Goal: Task Accomplishment & Management: Manage account settings

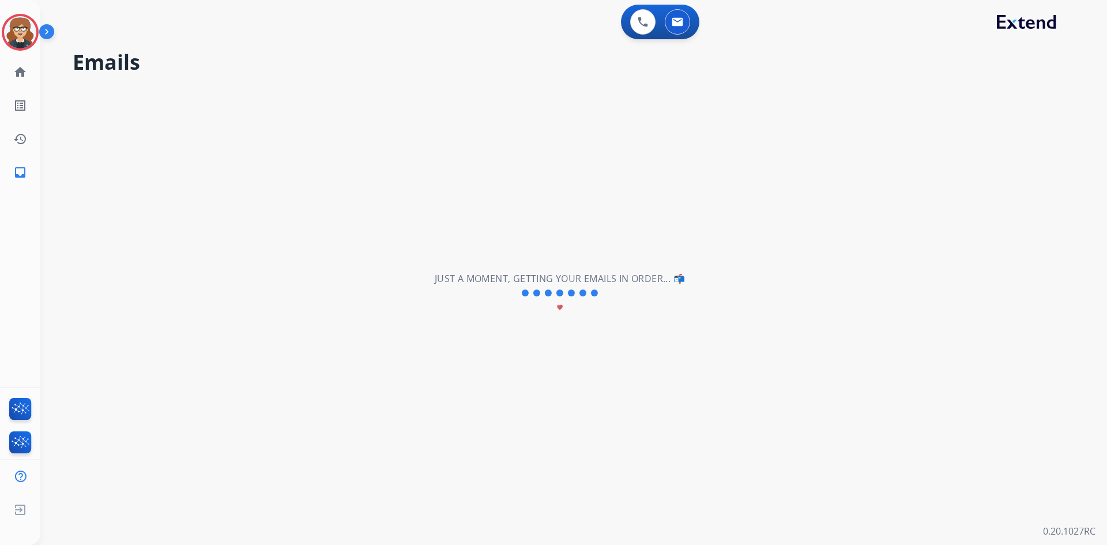
click at [340, 166] on div "**********" at bounding box center [559, 293] width 1039 height 503
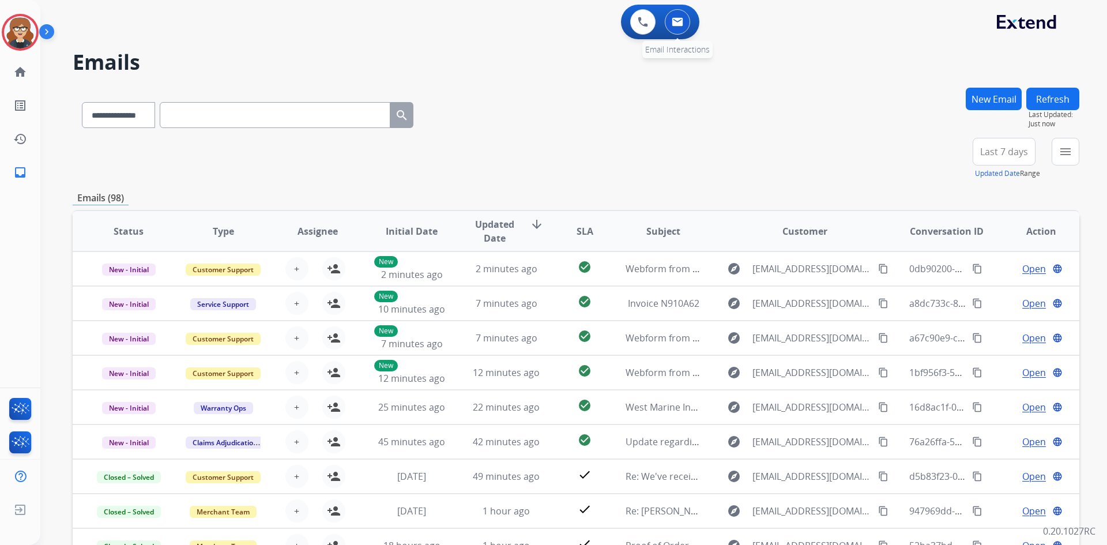
click at [679, 20] on img at bounding box center [678, 21] width 12 height 9
drag, startPoint x: 612, startPoint y: 91, endPoint x: 764, endPoint y: 119, distance: 154.4
click at [612, 91] on div "**********" at bounding box center [576, 113] width 1007 height 50
click at [946, 156] on div "+90" at bounding box center [950, 156] width 28 height 28
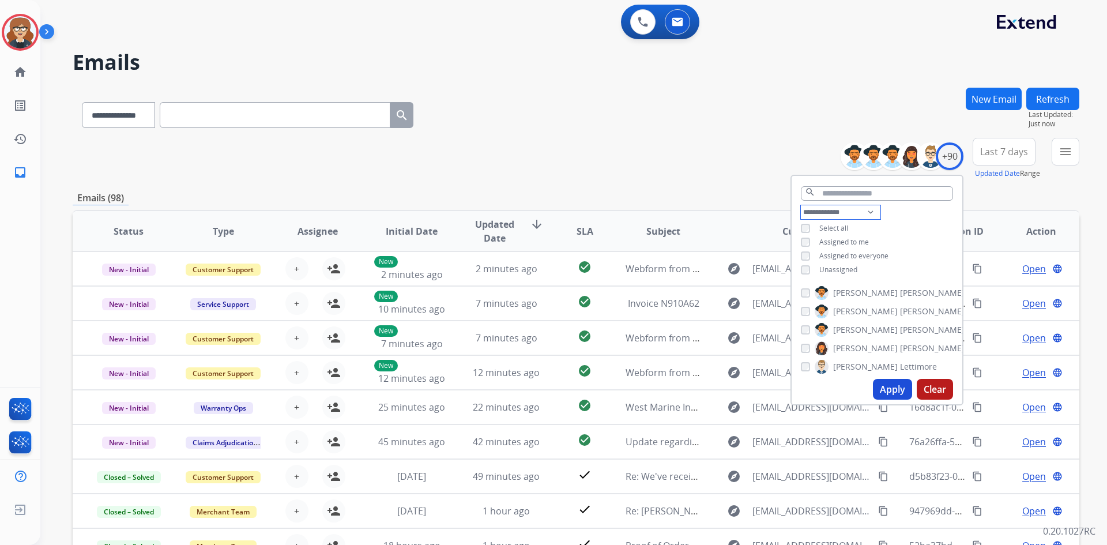
click at [865, 209] on select "**********" at bounding box center [841, 212] width 80 height 14
select select "**********"
click at [801, 205] on select "**********" at bounding box center [841, 212] width 80 height 14
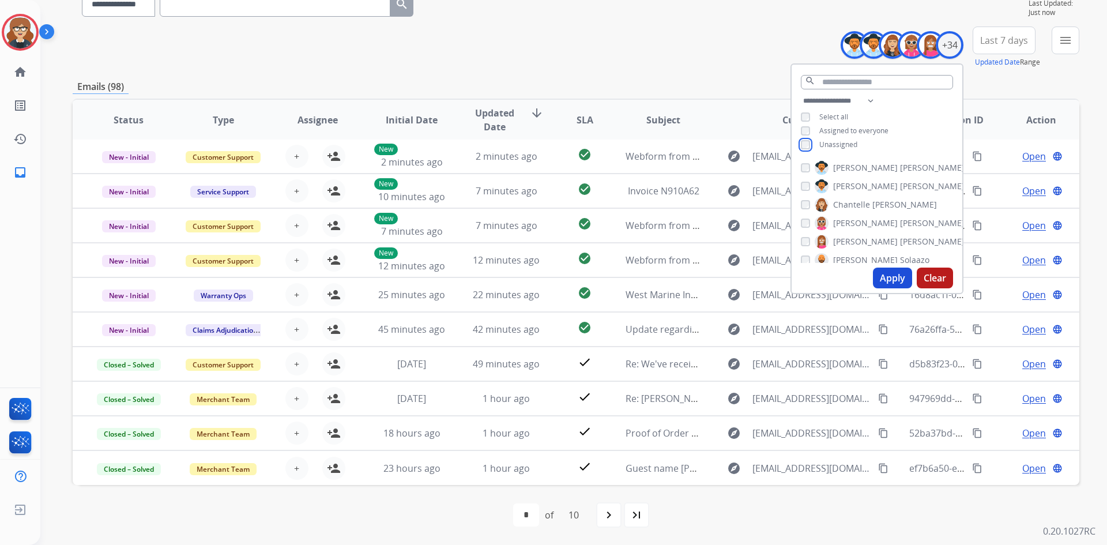
scroll to position [529, 0]
click at [895, 274] on button "Apply" at bounding box center [892, 278] width 39 height 21
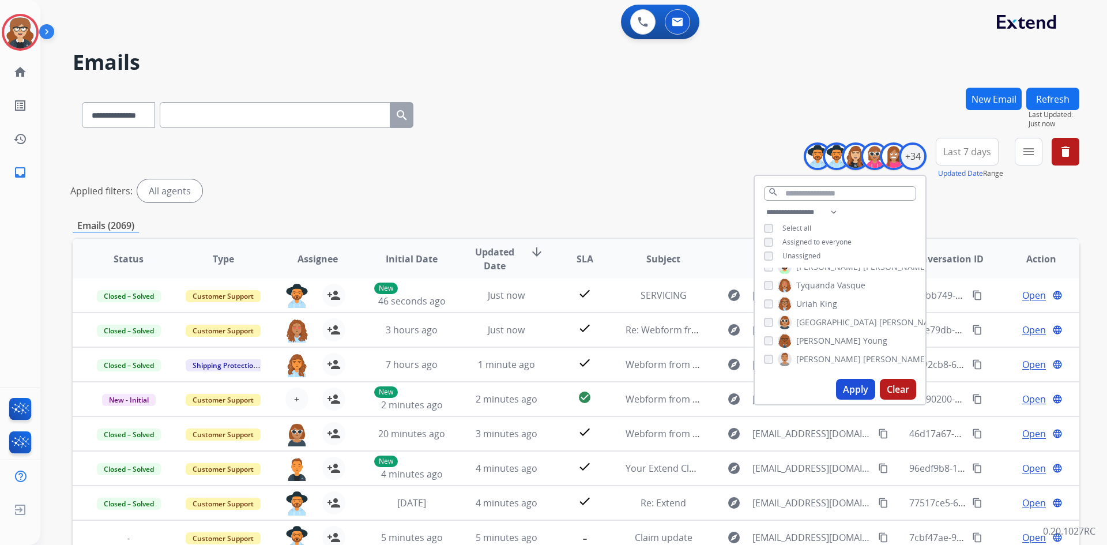
click at [972, 154] on span "Last 7 days" at bounding box center [967, 151] width 48 height 5
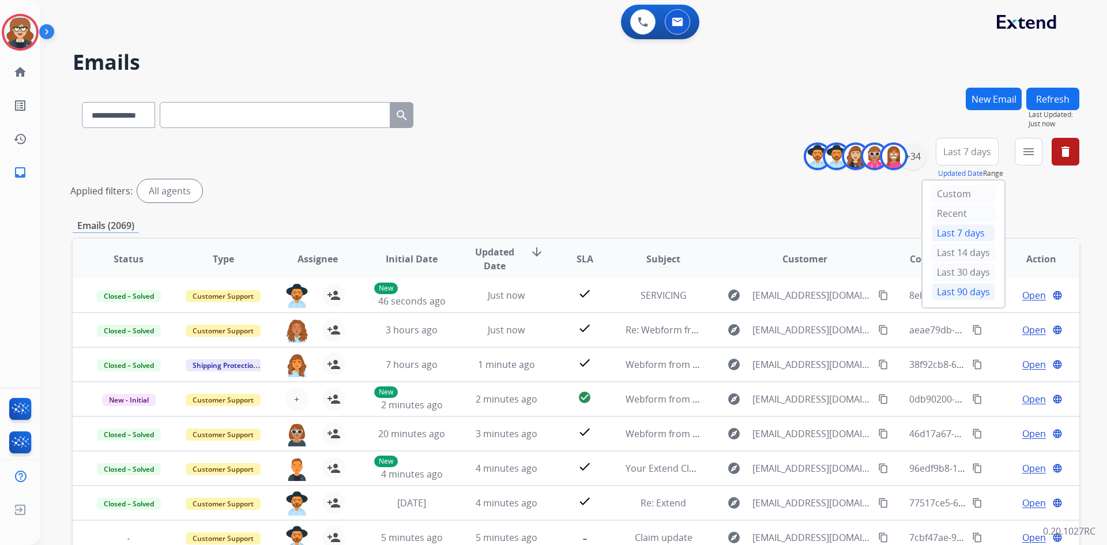
click at [953, 287] on div "Last 90 days" at bounding box center [963, 291] width 63 height 17
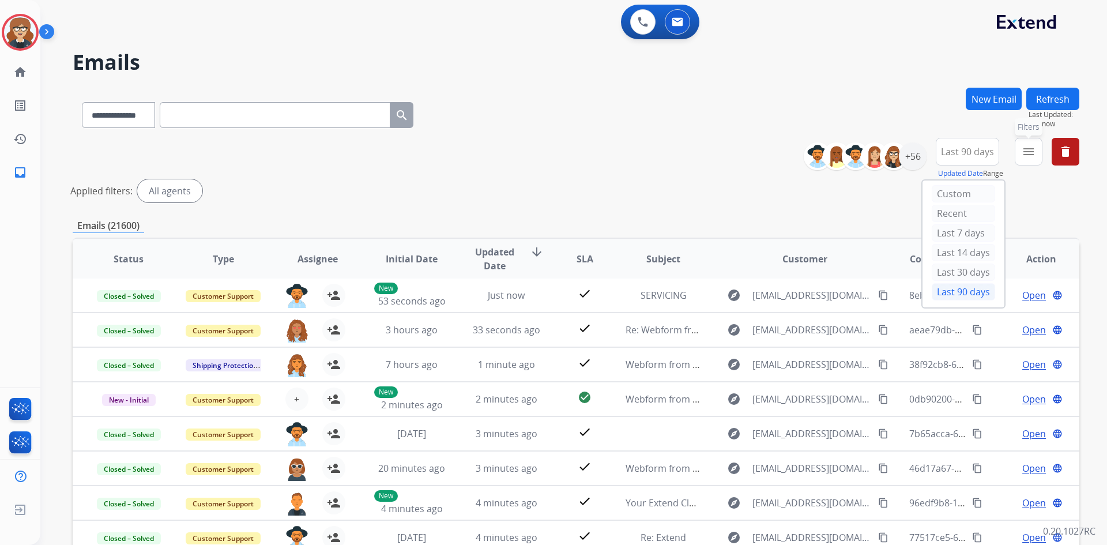
click at [1025, 152] on mat-icon "menu" at bounding box center [1029, 152] width 14 height 14
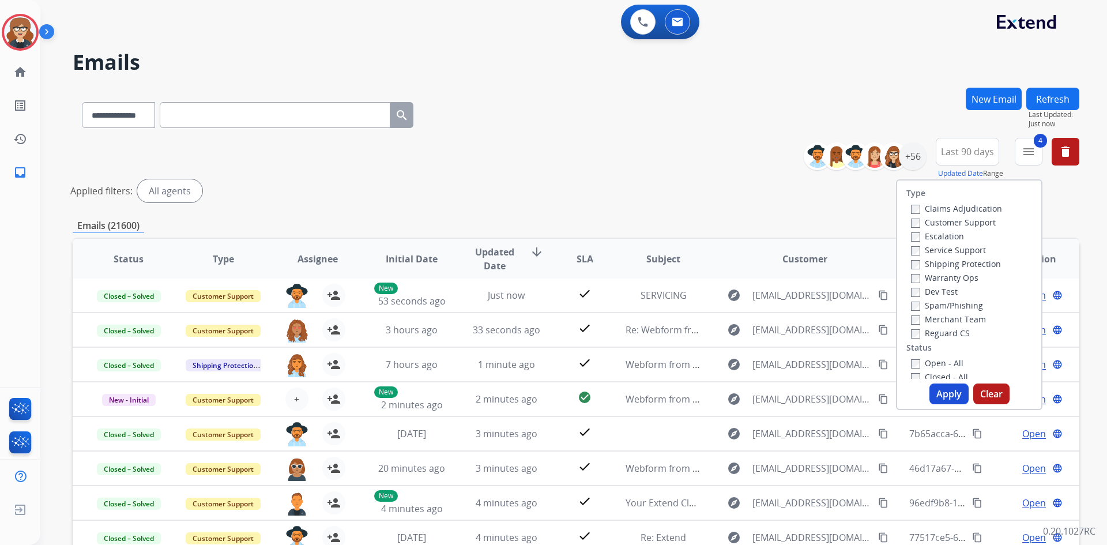
click at [942, 392] on button "Apply" at bounding box center [948, 393] width 39 height 21
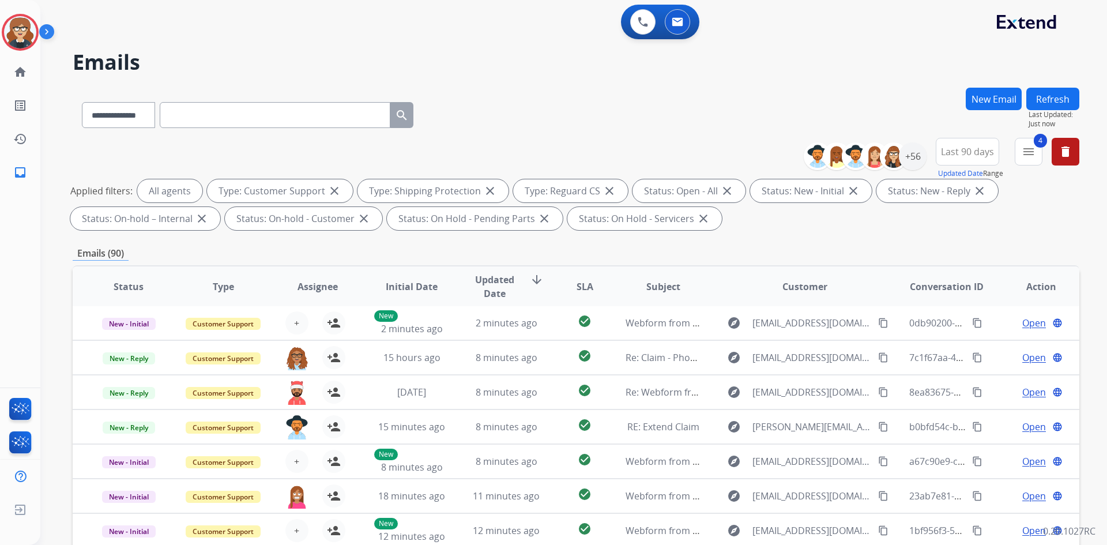
click at [317, 288] on span "Assignee" at bounding box center [318, 287] width 40 height 14
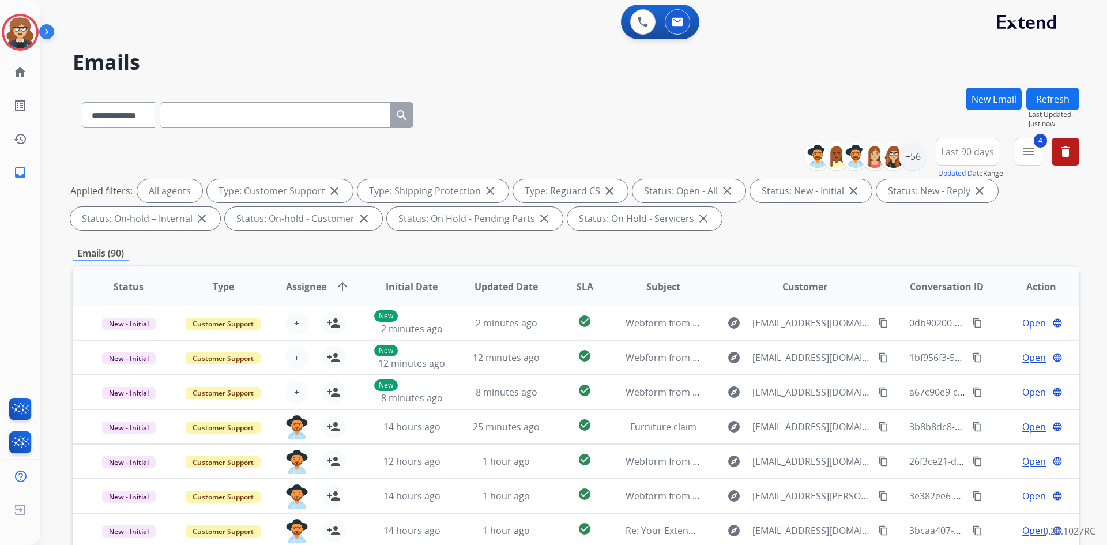
click at [304, 289] on span "Assignee" at bounding box center [306, 287] width 40 height 14
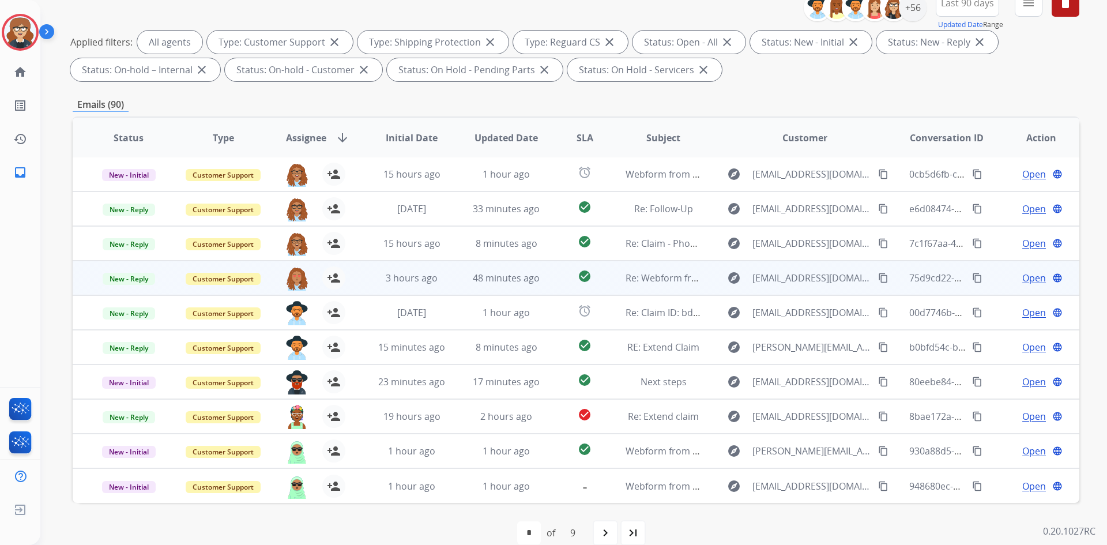
scroll to position [167, 0]
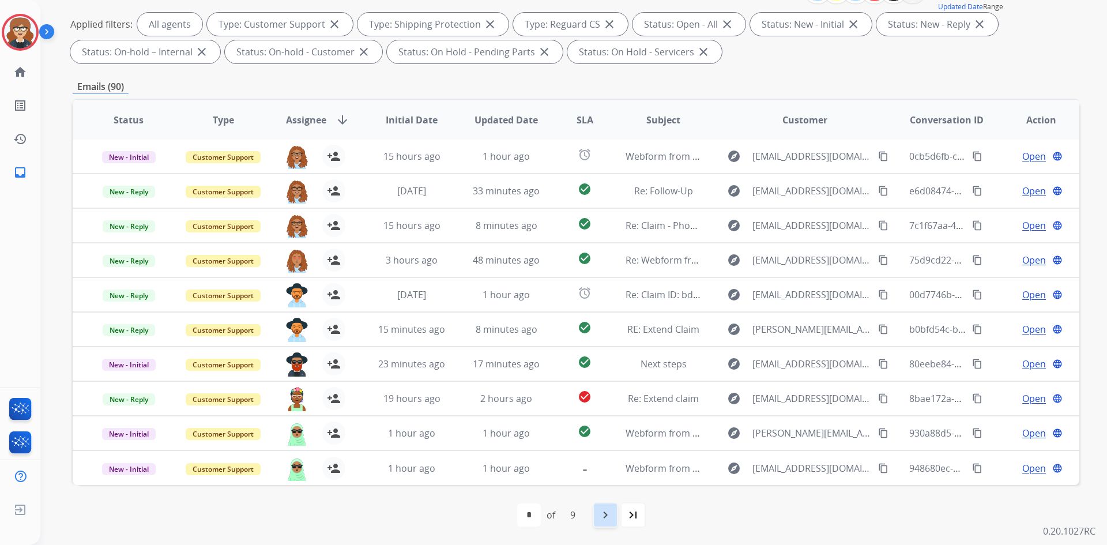
click at [601, 514] on mat-icon "navigate_next" at bounding box center [605, 515] width 14 height 14
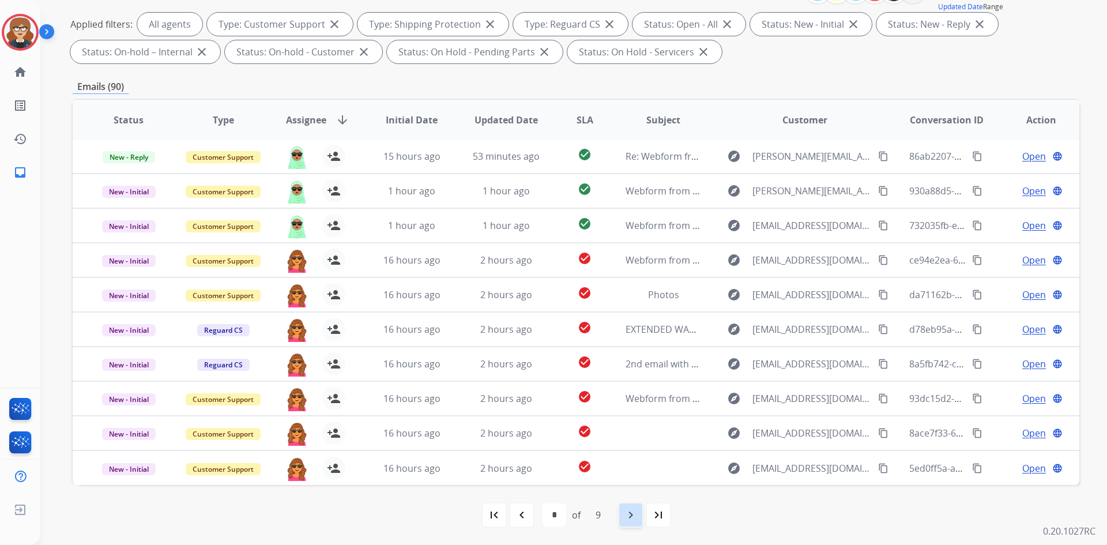
click at [637, 516] on mat-icon "navigate_next" at bounding box center [631, 515] width 14 height 14
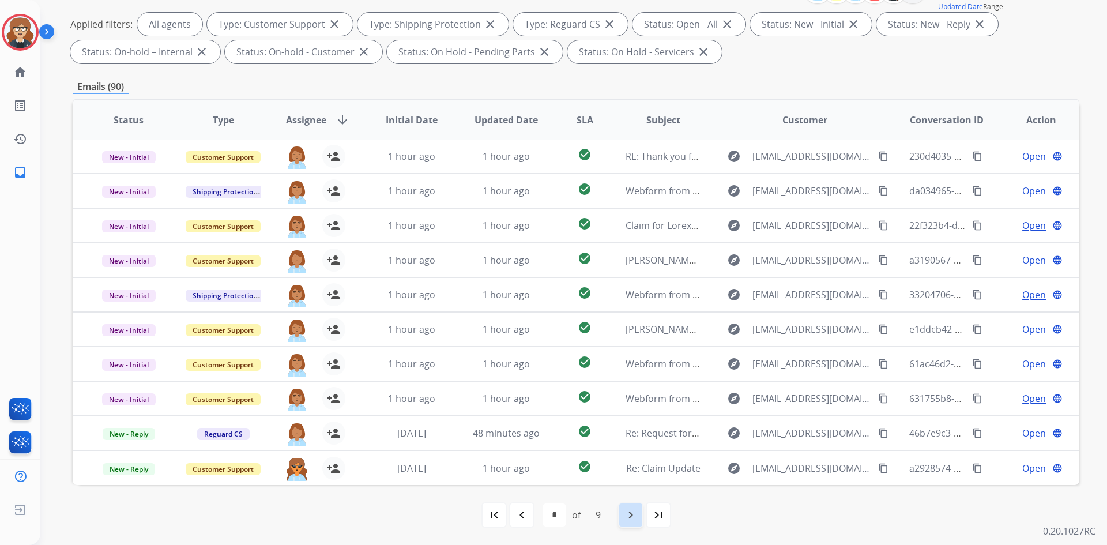
click at [631, 519] on mat-icon "navigate_next" at bounding box center [631, 515] width 14 height 14
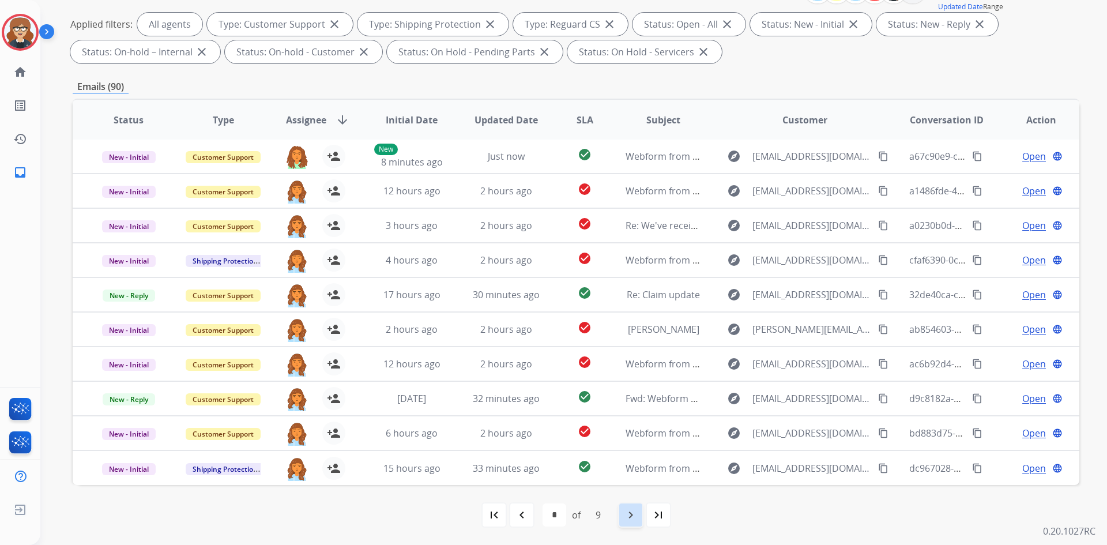
click at [620, 516] on div "navigate_next" at bounding box center [630, 514] width 25 height 25
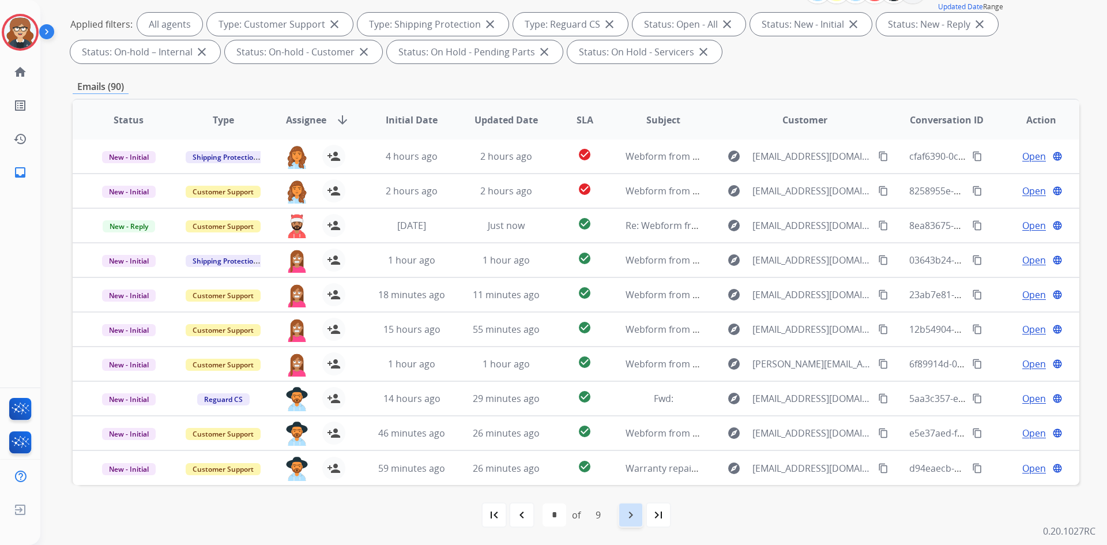
click at [634, 517] on mat-icon "navigate_next" at bounding box center [631, 515] width 14 height 14
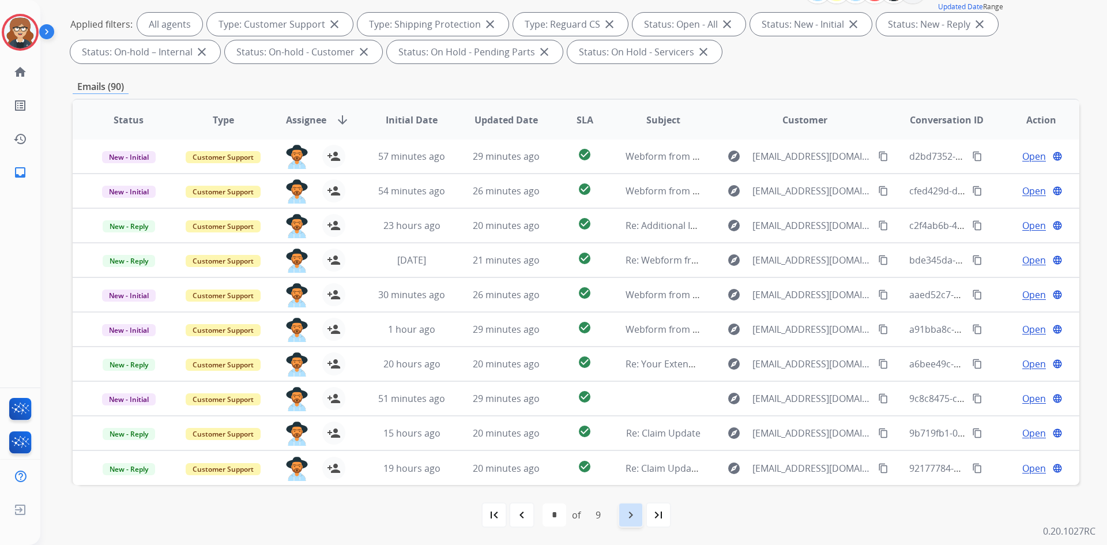
click at [624, 514] on mat-icon "navigate_next" at bounding box center [631, 515] width 14 height 14
click at [630, 515] on mat-icon "navigate_next" at bounding box center [631, 515] width 14 height 14
click at [522, 521] on mat-icon "navigate_before" at bounding box center [522, 515] width 14 height 14
click at [629, 514] on mat-icon "navigate_next" at bounding box center [631, 515] width 14 height 14
click at [633, 513] on mat-icon "navigate_next" at bounding box center [631, 515] width 14 height 14
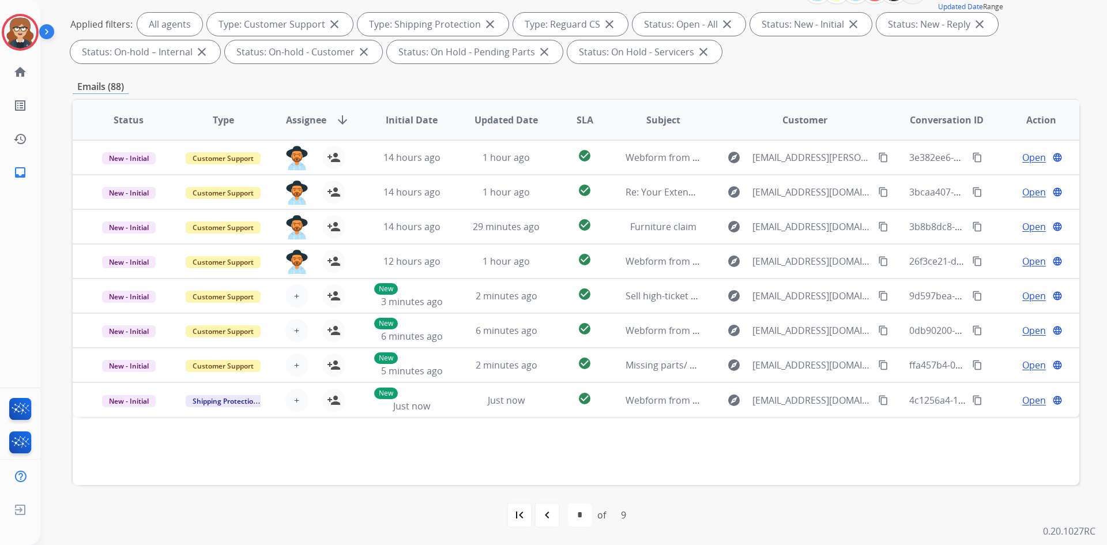
click at [522, 516] on mat-icon "first_page" at bounding box center [520, 515] width 14 height 14
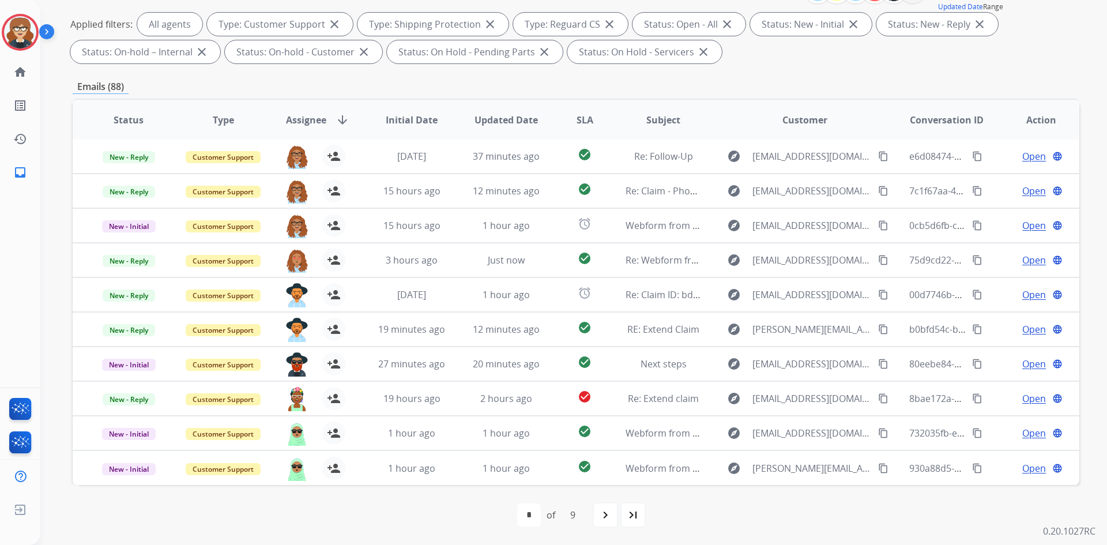
click at [310, 124] on span "Assignee" at bounding box center [306, 120] width 40 height 14
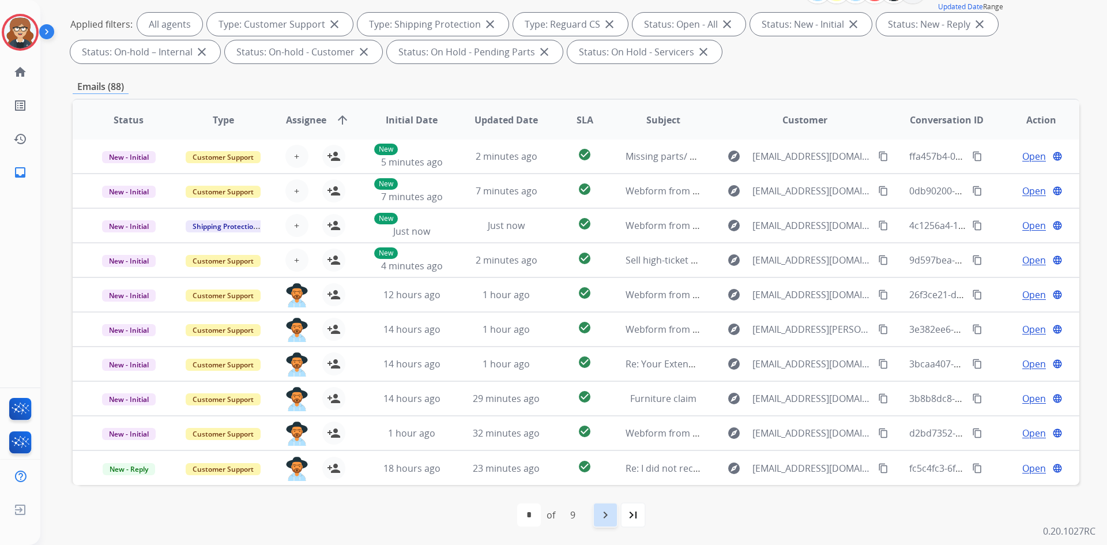
click at [600, 521] on mat-icon "navigate_next" at bounding box center [605, 515] width 14 height 14
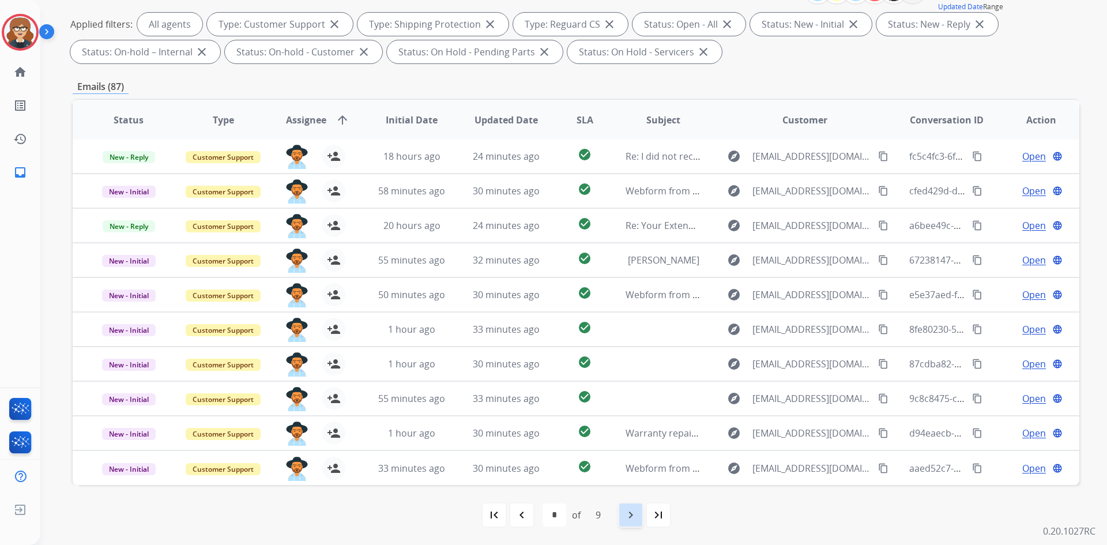
click at [634, 517] on mat-icon "navigate_next" at bounding box center [631, 515] width 14 height 14
click at [624, 518] on mat-icon "navigate_next" at bounding box center [631, 515] width 14 height 14
click at [631, 523] on div "navigate_next" at bounding box center [630, 514] width 25 height 25
select select "*"
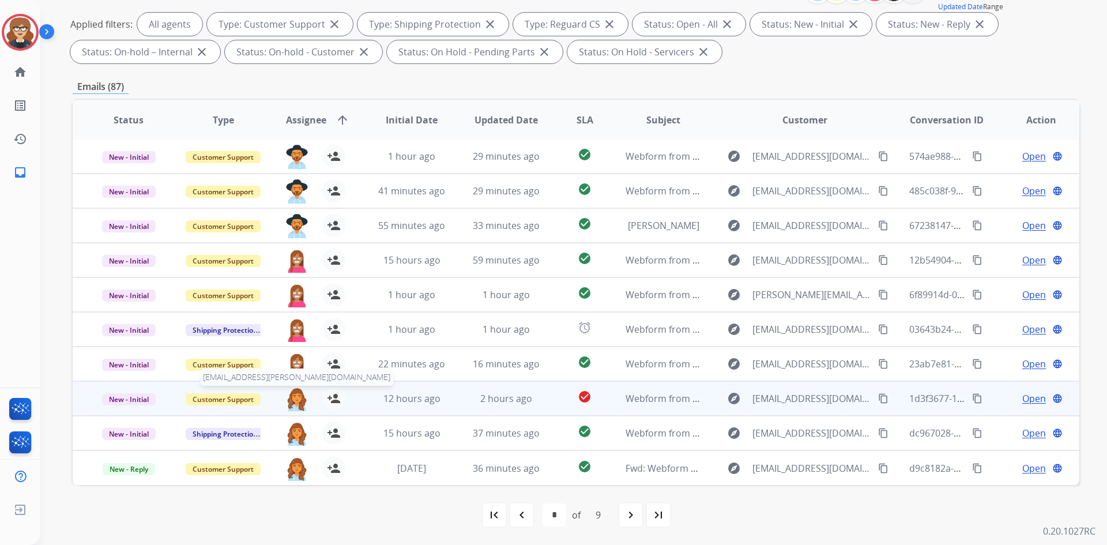
click at [299, 396] on img at bounding box center [296, 399] width 23 height 24
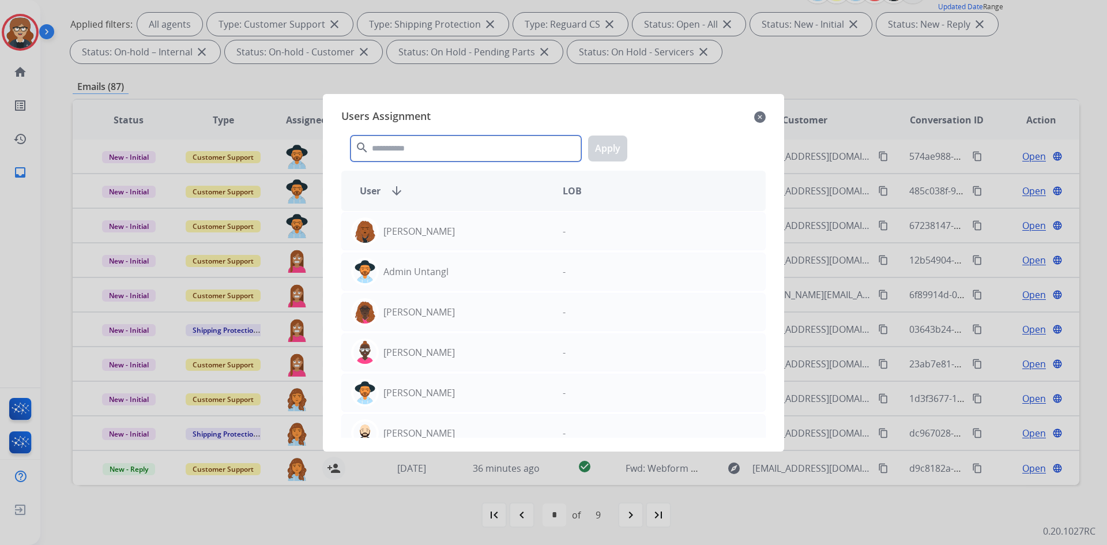
click at [408, 153] on input "text" at bounding box center [466, 148] width 231 height 26
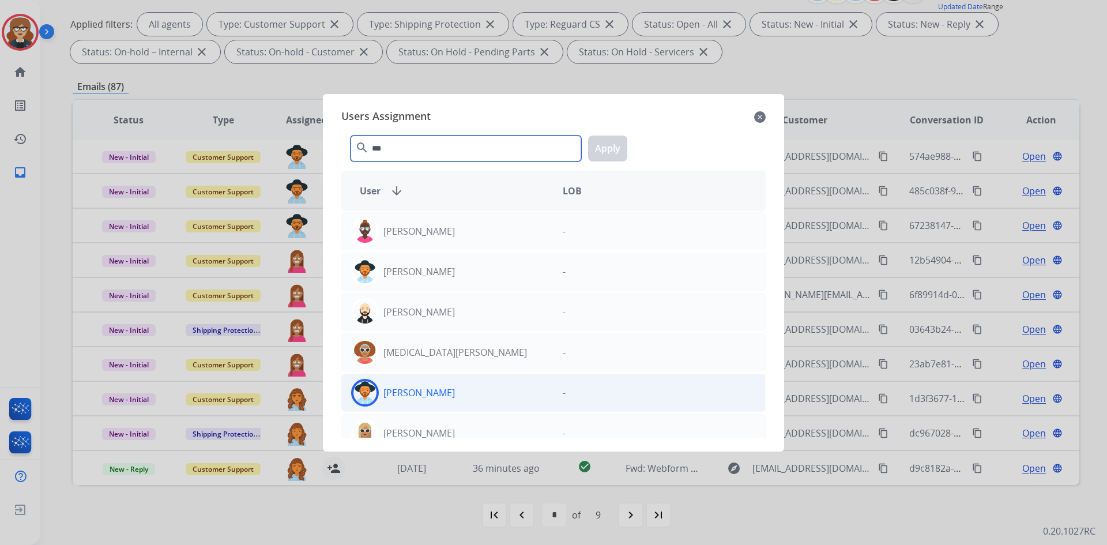
type input "***"
click at [372, 392] on img at bounding box center [364, 392] width 23 height 23
click at [599, 148] on button "Apply" at bounding box center [607, 148] width 39 height 26
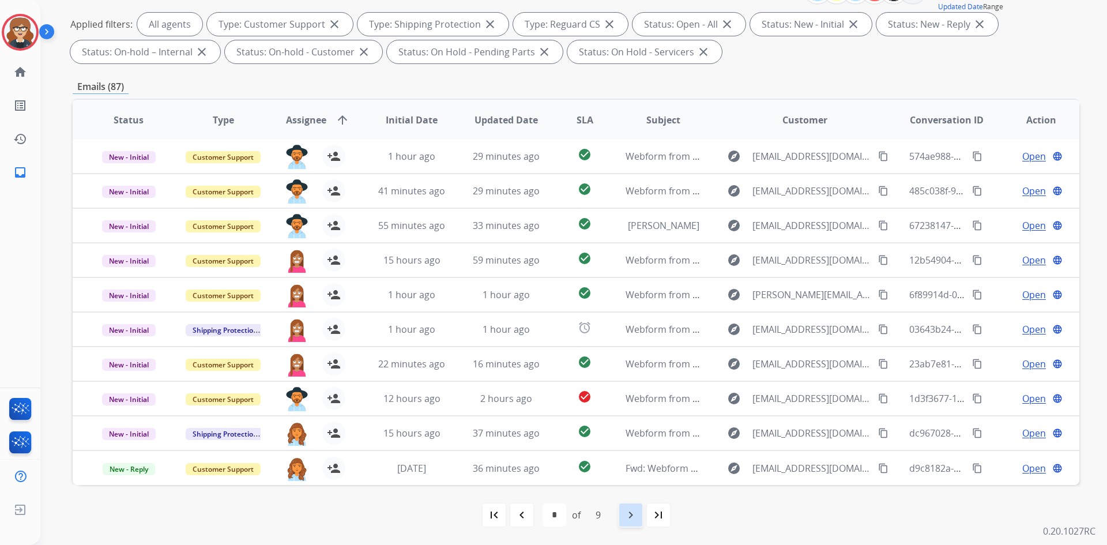
click at [631, 518] on mat-icon "navigate_next" at bounding box center [631, 515] width 14 height 14
select select "*"
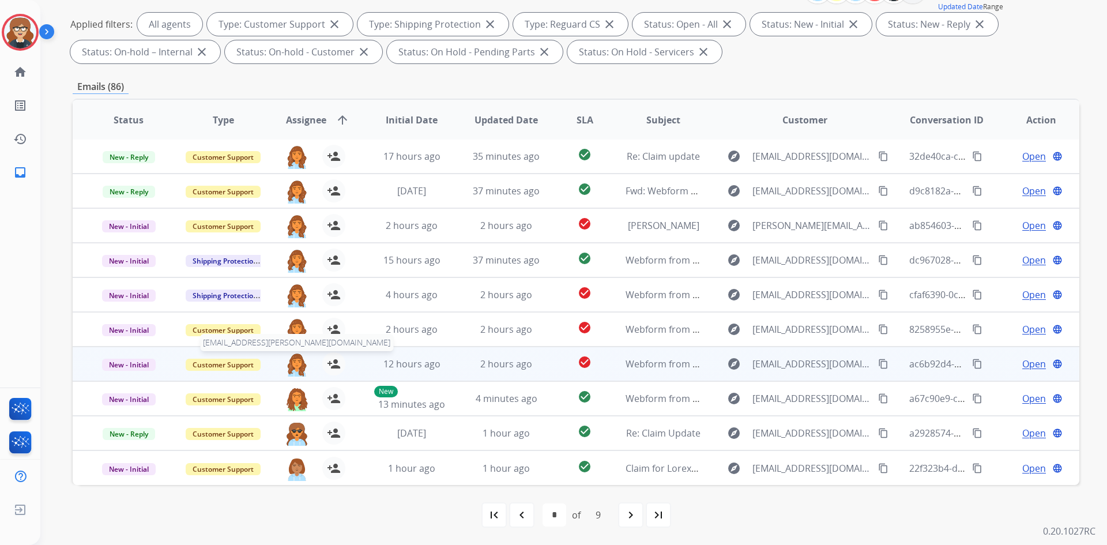
click at [293, 363] on img at bounding box center [296, 364] width 23 height 24
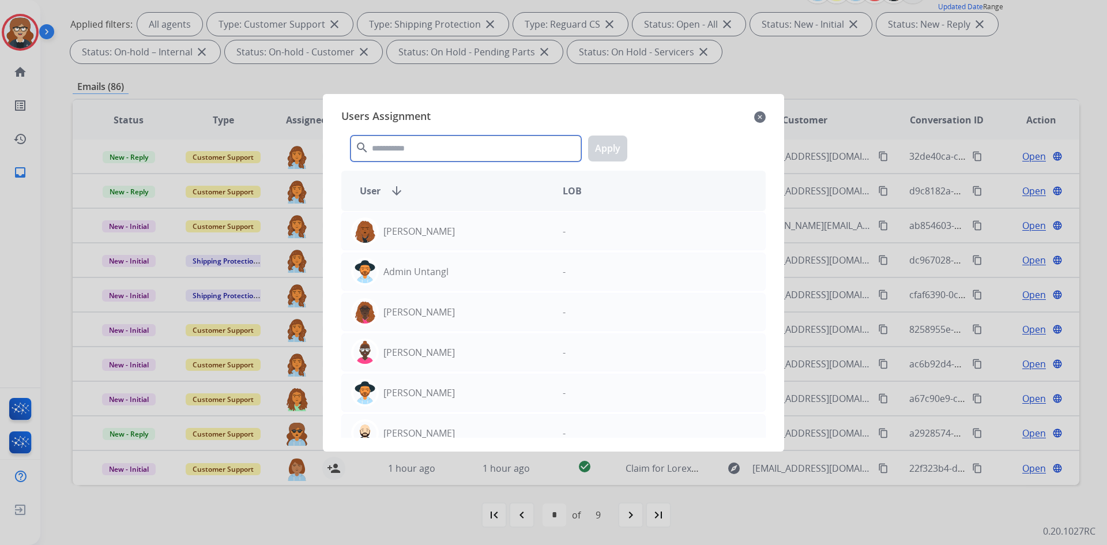
click at [457, 144] on input "text" at bounding box center [466, 148] width 231 height 26
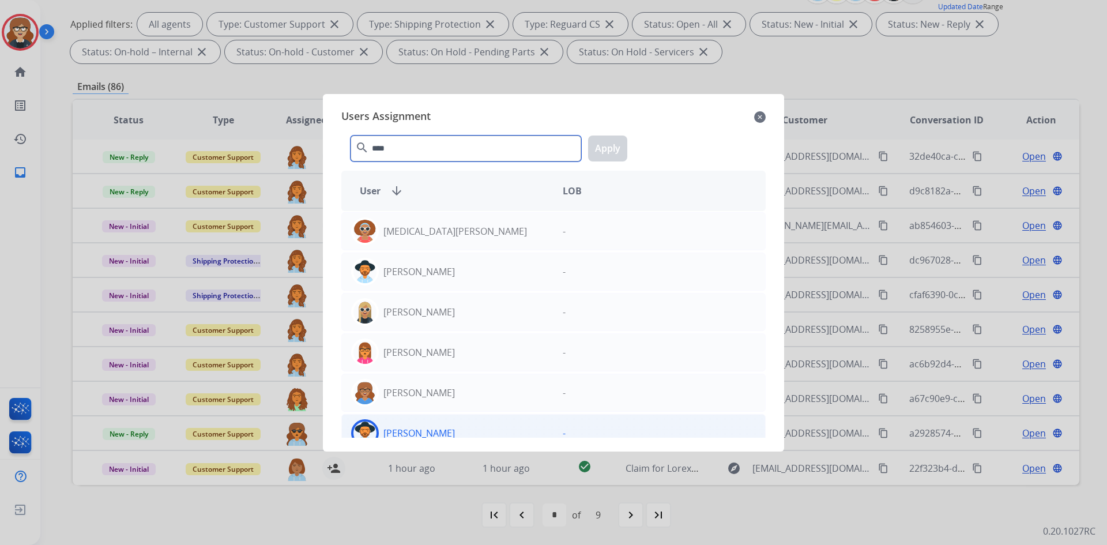
type input "****"
click at [363, 428] on img at bounding box center [364, 432] width 23 height 23
click at [615, 148] on button "Apply" at bounding box center [607, 148] width 39 height 26
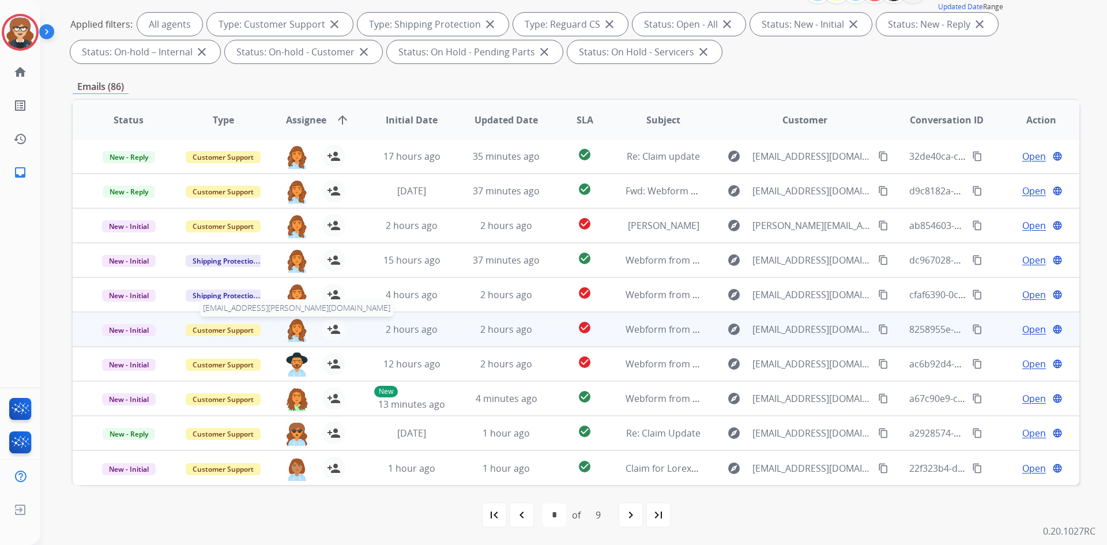
click at [299, 327] on img at bounding box center [296, 330] width 23 height 24
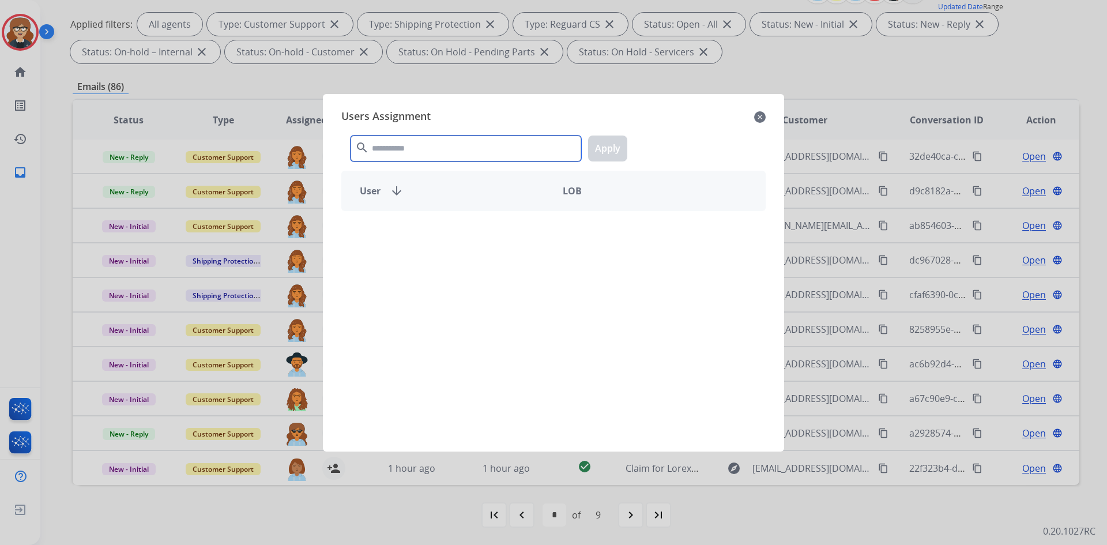
click at [413, 148] on input "text" at bounding box center [466, 148] width 231 height 26
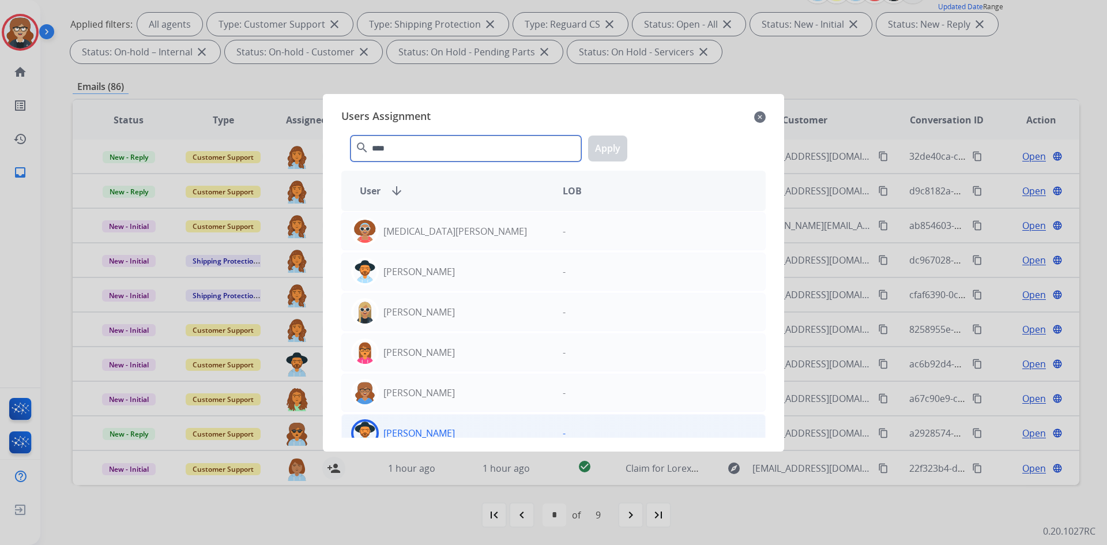
type input "****"
click at [364, 421] on div at bounding box center [365, 433] width 28 height 28
click at [616, 145] on button "Apply" at bounding box center [607, 148] width 39 height 26
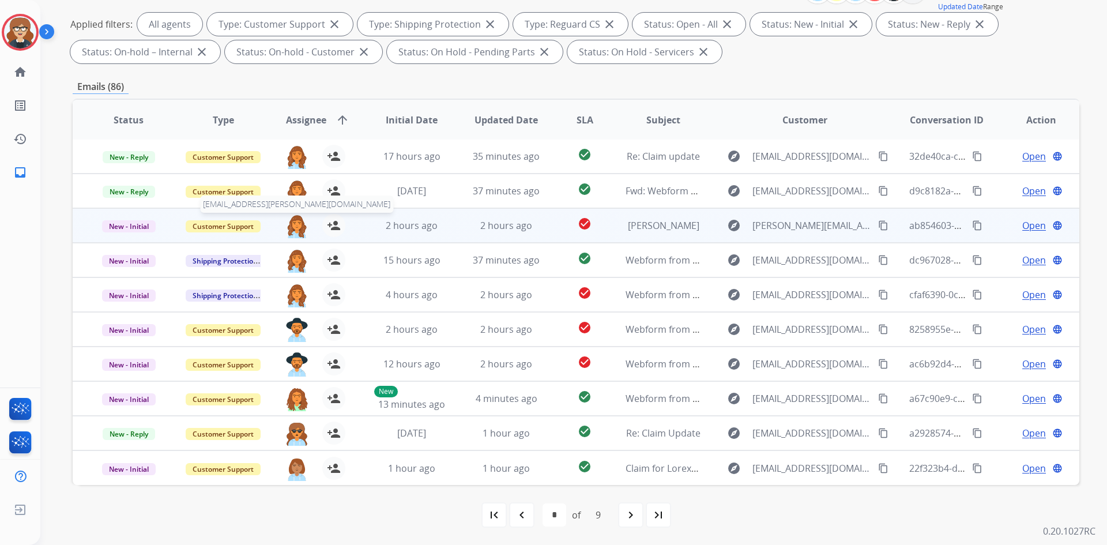
click at [291, 231] on img at bounding box center [296, 226] width 23 height 24
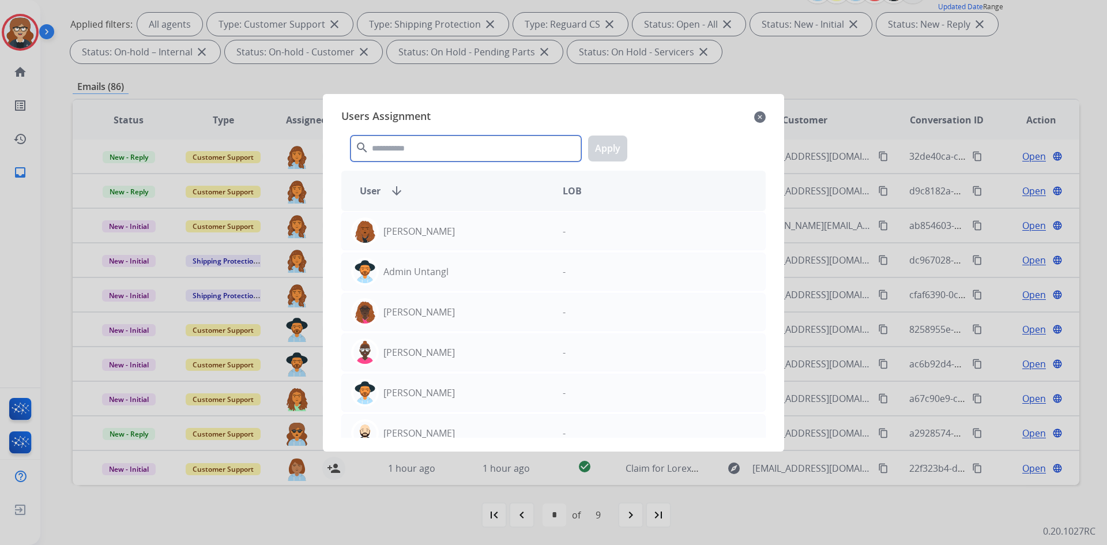
click at [418, 146] on input "text" at bounding box center [466, 148] width 231 height 26
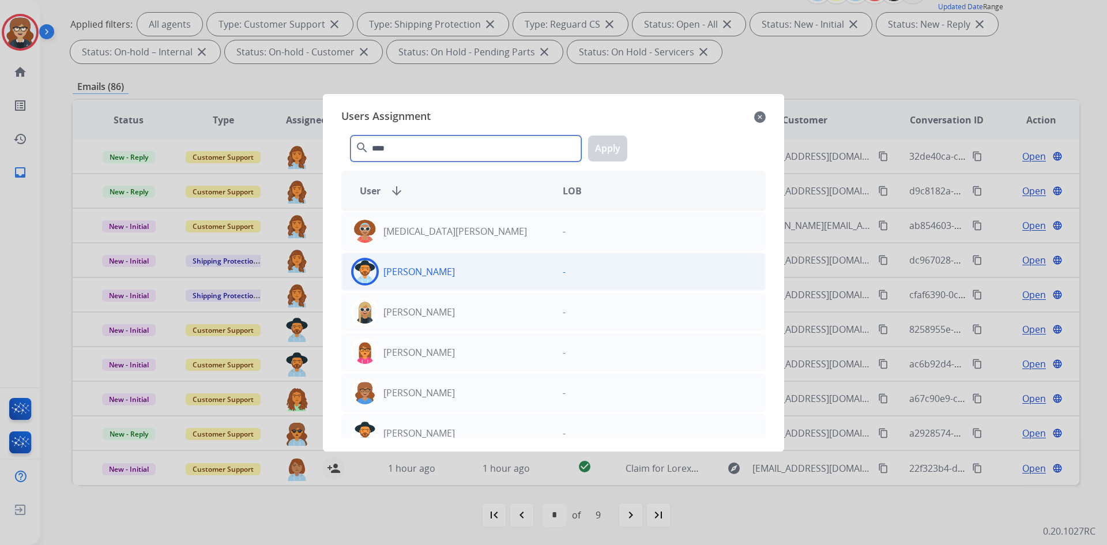
type input "****"
click at [362, 274] on img at bounding box center [364, 271] width 23 height 23
click at [604, 142] on button "Apply" at bounding box center [607, 148] width 39 height 26
